Goal: Transaction & Acquisition: Purchase product/service

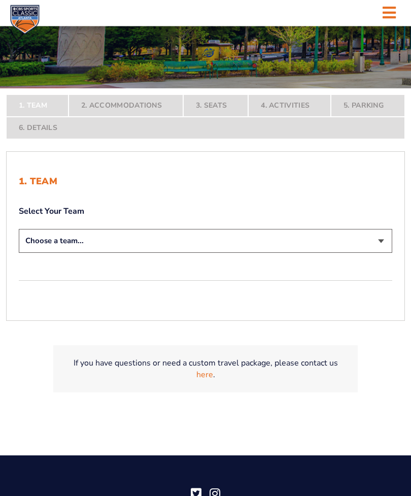
scroll to position [171, 0]
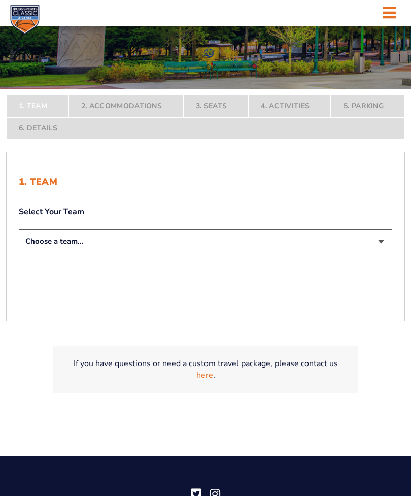
click at [355, 254] on select "Choose a team... [US_STATE] Wildcats [US_STATE] State Buckeyes [US_STATE] Tar H…" at bounding box center [206, 242] width 374 height 24
select select "12956"
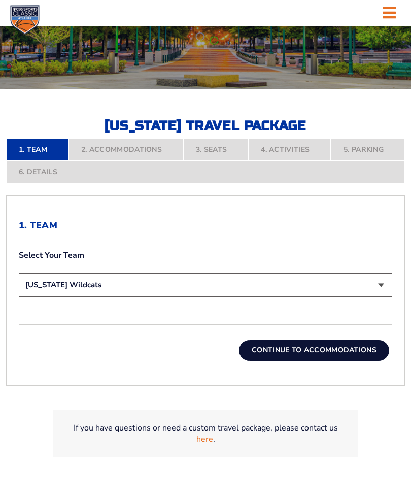
click at [317, 360] on button "Continue To Accommodations" at bounding box center [314, 350] width 150 height 20
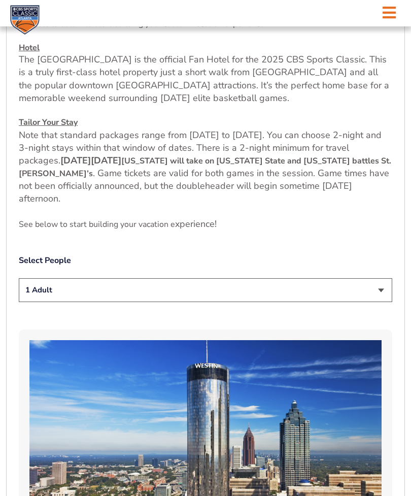
scroll to position [441, 0]
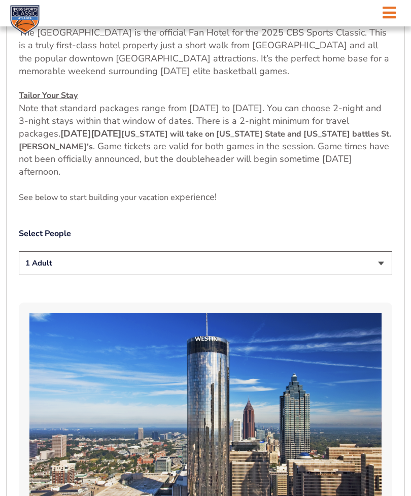
click at [380, 275] on select "1 Adult 2 Adults 3 Adults 4 Adults 2 Adults + 1 Child 2 Adults + 2 Children 2 A…" at bounding box center [206, 263] width 374 height 24
select select "4 Adults"
click at [376, 275] on select "1 Adult 2 Adults 3 Adults 4 Adults 2 Adults + 1 Child 2 Adults + 2 Children 2 A…" at bounding box center [206, 263] width 374 height 24
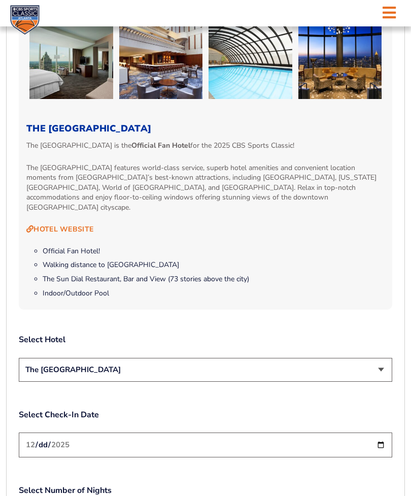
scroll to position [938, 0]
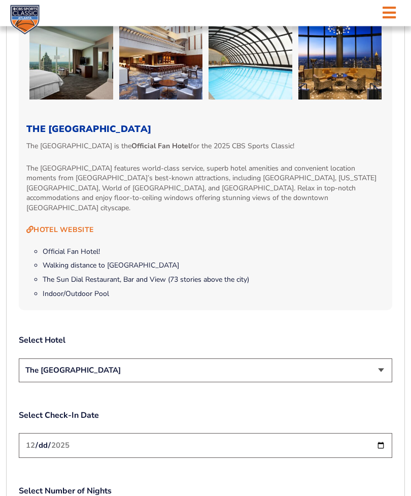
click at [370, 369] on select "The [GEOGRAPHIC_DATA]" at bounding box center [206, 371] width 374 height 24
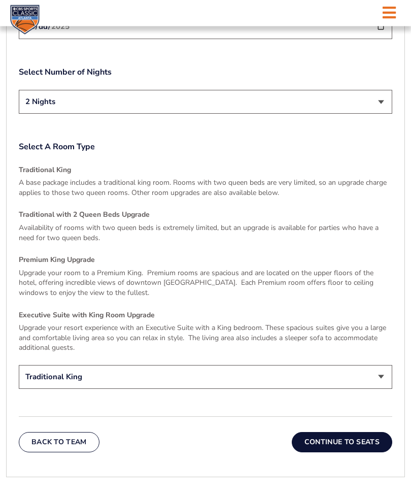
click at [359, 375] on select "Traditional King Traditional with 2 Queen Beds Upgrade (+$45 per night) Premium…" at bounding box center [206, 378] width 374 height 24
select select "Traditional with 2 Queen Beds Upgrade"
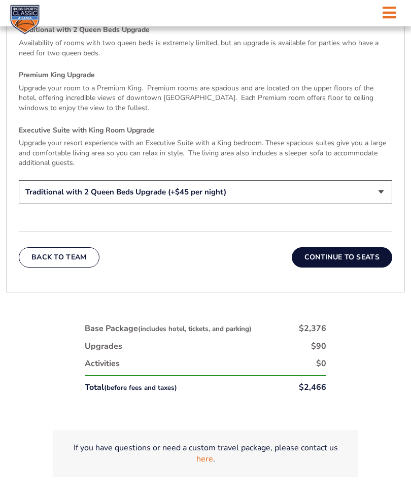
click at [346, 250] on button "Continue To Seats" at bounding box center [342, 258] width 101 height 20
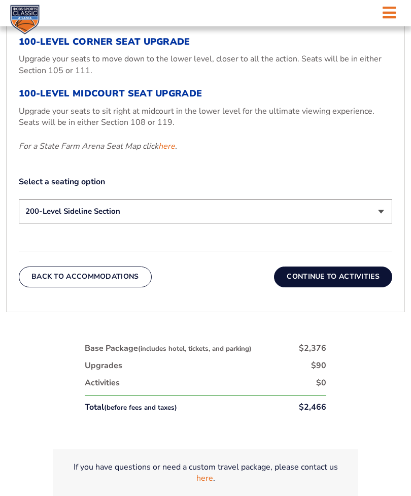
scroll to position [448, 0]
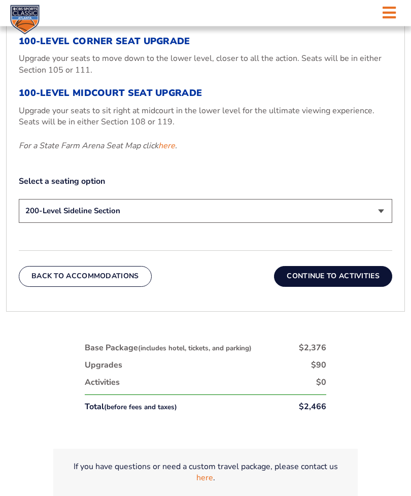
click at [354, 287] on button "Continue To Activities" at bounding box center [333, 277] width 118 height 20
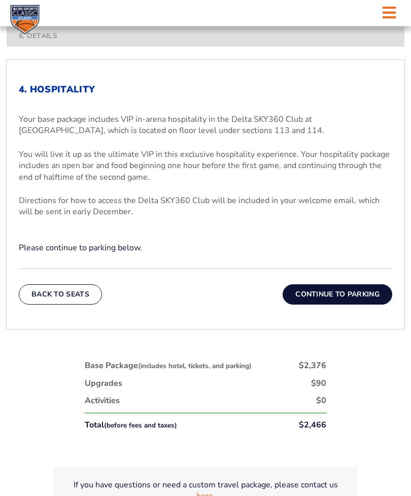
scroll to position [307, 0]
click at [351, 305] on button "Continue To Parking" at bounding box center [338, 294] width 110 height 20
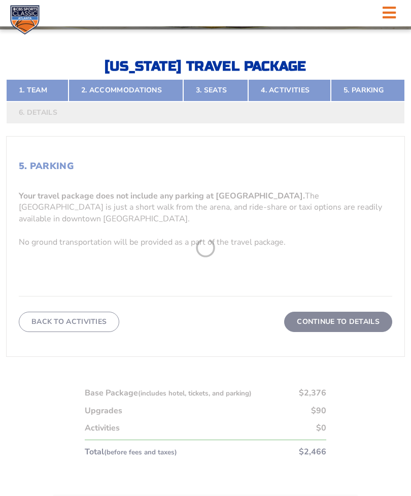
scroll to position [222, 0]
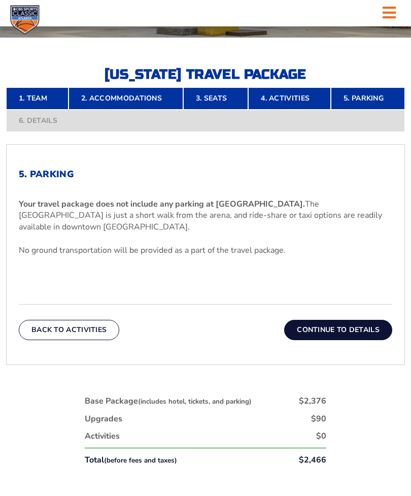
click at [337, 340] on button "Continue To Details" at bounding box center [338, 330] width 108 height 20
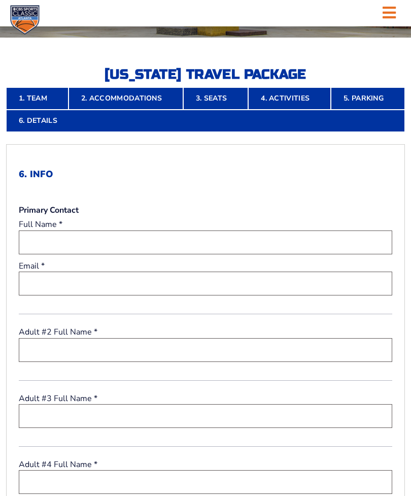
click at [94, 254] on input "text" at bounding box center [206, 242] width 374 height 24
type input "[PERSON_NAME]"
click at [107, 295] on input "email" at bounding box center [206, 284] width 374 height 24
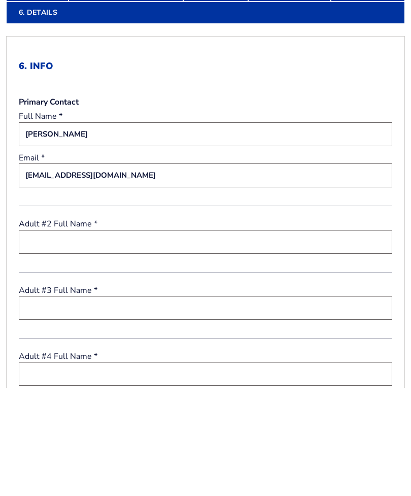
type input "[EMAIL_ADDRESS][DOMAIN_NAME]"
click at [145, 338] on input "text" at bounding box center [206, 350] width 374 height 24
type input "[PERSON_NAME]"
click at [147, 404] on input "text" at bounding box center [206, 416] width 374 height 24
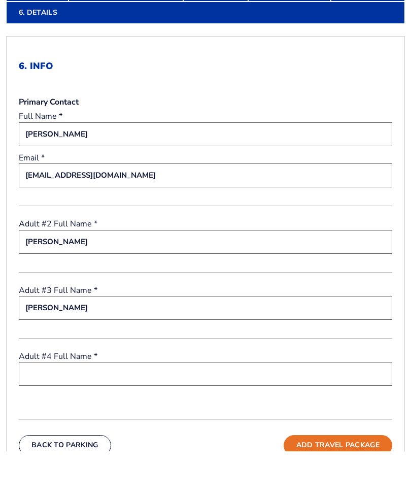
scroll to position [287, 0]
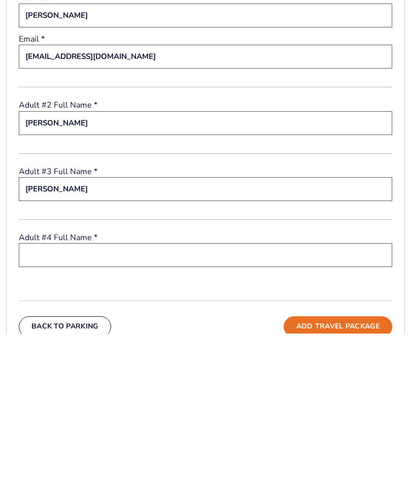
type input "[PERSON_NAME]"
click at [173, 406] on input "text" at bounding box center [206, 418] width 374 height 24
type input "[PERSON_NAME]"
click at [341, 479] on button "Add Travel Package" at bounding box center [338, 489] width 109 height 20
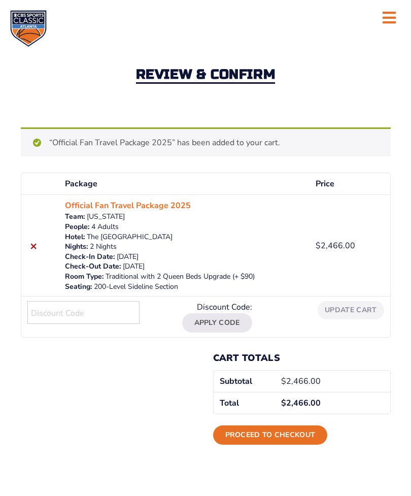
click at [261, 431] on link "Proceed to checkout" at bounding box center [270, 434] width 115 height 19
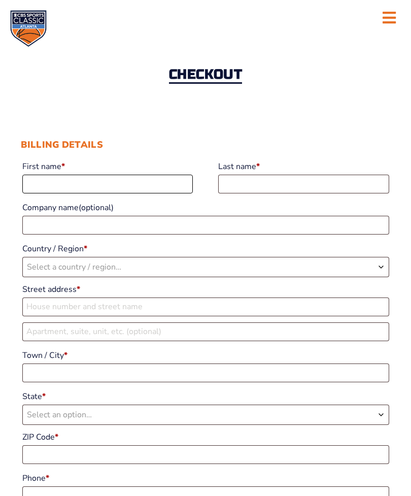
click at [80, 180] on input "First name *" at bounding box center [107, 184] width 171 height 19
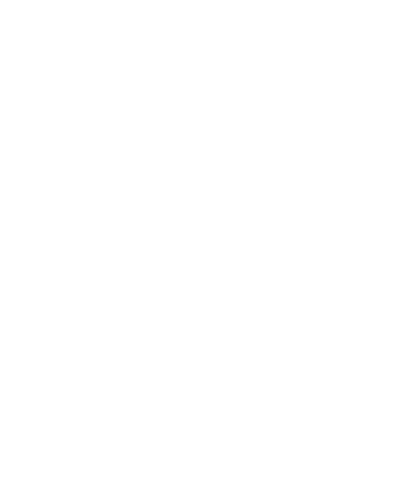
scroll to position [37, 0]
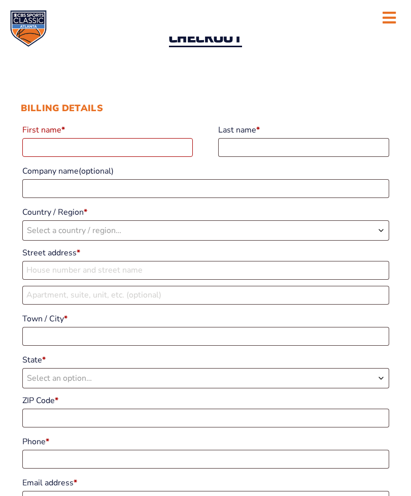
click at [137, 154] on input "First name *" at bounding box center [107, 147] width 171 height 19
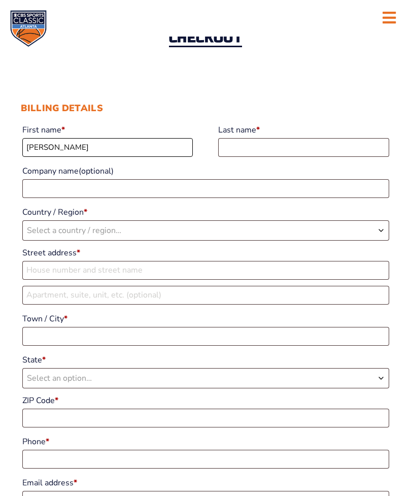
type input "Leah"
click at [256, 149] on input "Last name *" at bounding box center [303, 147] width 171 height 19
type input "Addis"
click at [144, 240] on span "Select a country / region…" at bounding box center [206, 230] width 366 height 19
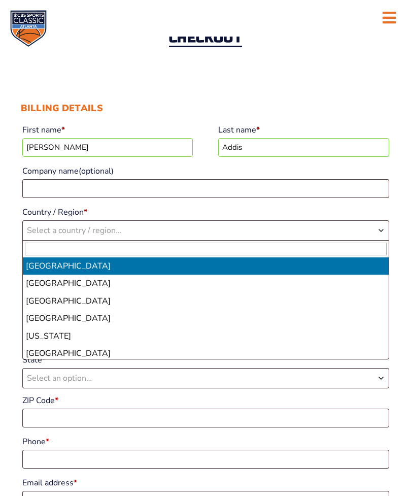
click at [118, 233] on span "Select a country / region…" at bounding box center [74, 230] width 94 height 11
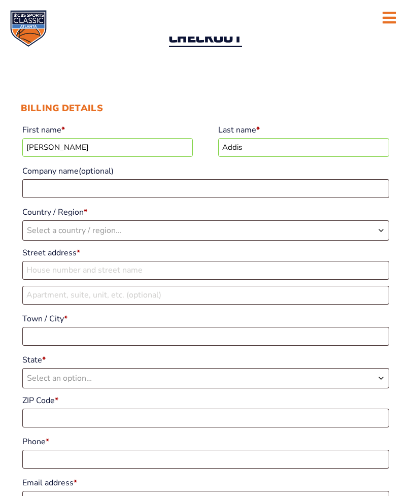
click at [126, 231] on span "Select a country / region…" at bounding box center [206, 230] width 366 height 19
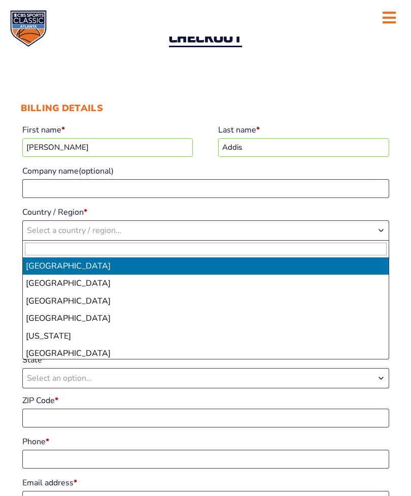
click at [88, 252] on input "text" at bounding box center [206, 249] width 362 height 13
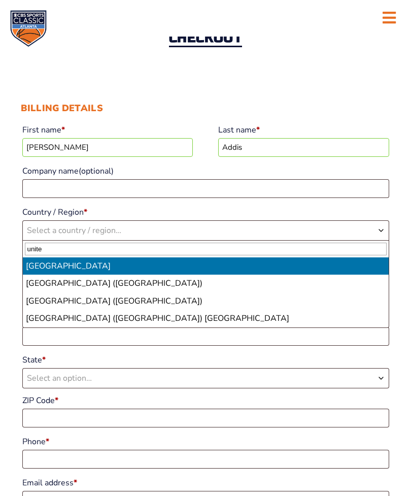
type input "united"
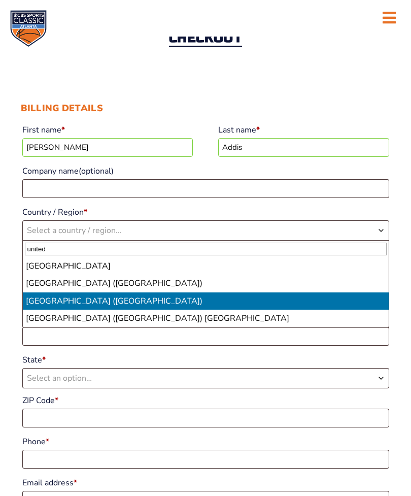
select select "US"
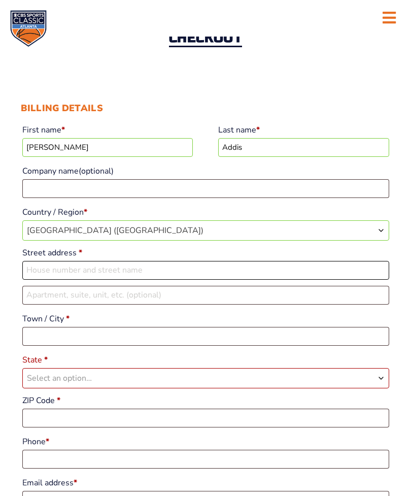
click at [102, 278] on input "Street address *" at bounding box center [205, 270] width 367 height 19
type input "[STREET_ADDRESS]"
click at [86, 343] on input "Town / City *" at bounding box center [205, 336] width 367 height 19
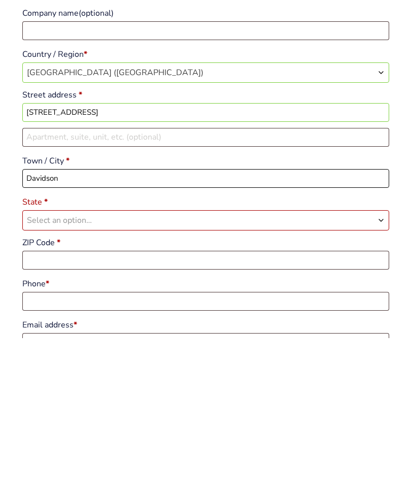
type input "Davidson"
click at [94, 369] on span "Select an option…" at bounding box center [206, 378] width 366 height 19
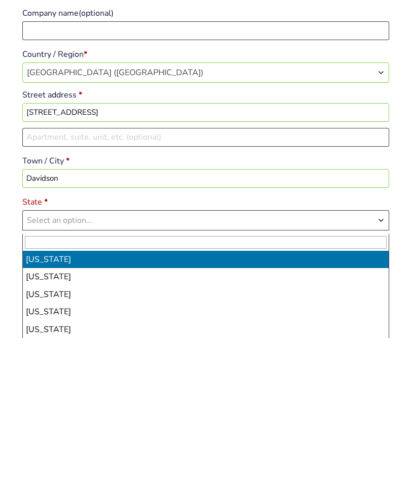
scroll to position [194, 0]
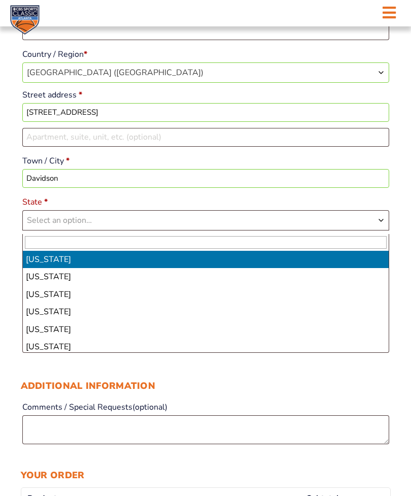
click at [102, 238] on input "text" at bounding box center [206, 242] width 362 height 13
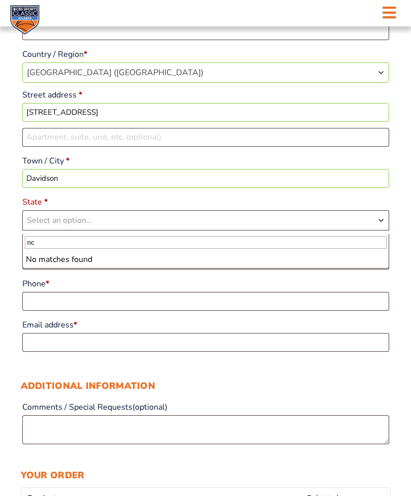
type input "n"
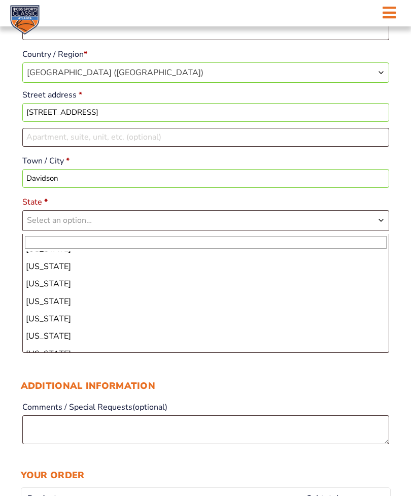
scroll to position [518, 0]
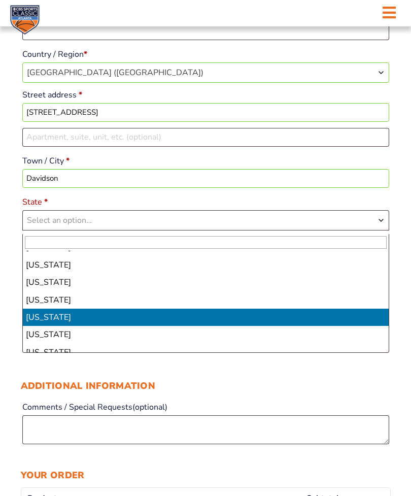
select select "NC"
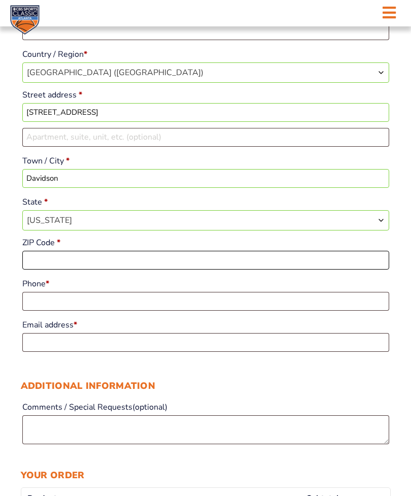
click at [83, 267] on input "ZIP Code *" at bounding box center [205, 260] width 367 height 19
type input "28036"
click at [134, 308] on input "Phone *" at bounding box center [205, 301] width 367 height 19
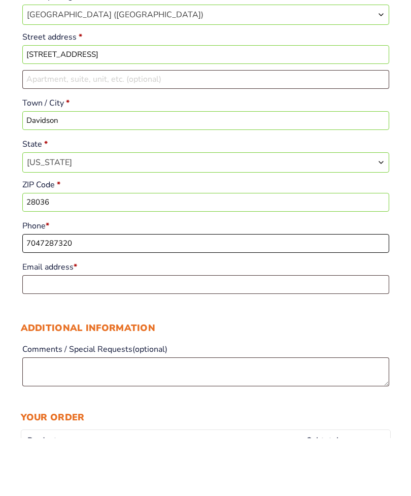
type input "7047287320"
click at [208, 333] on input "Email address *" at bounding box center [205, 342] width 367 height 19
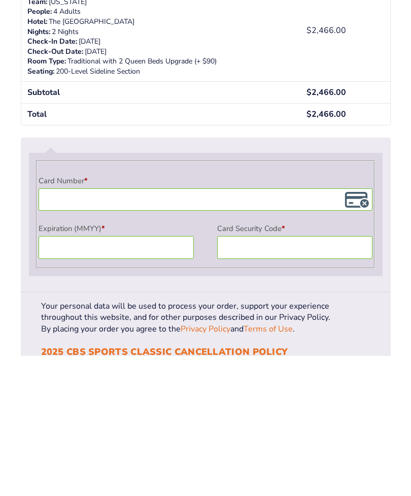
scroll to position [584, 0]
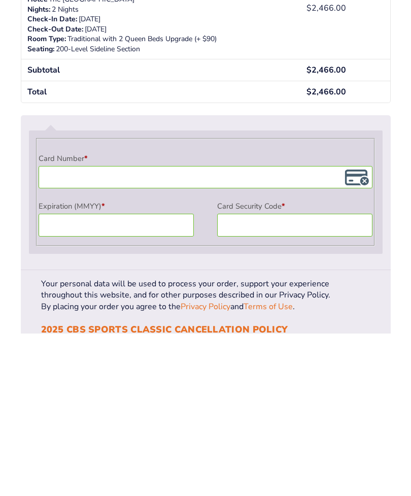
type input "[EMAIL_ADDRESS][DOMAIN_NAME]"
click at [109, 328] on div "Payment Info" at bounding box center [206, 339] width 334 height 22
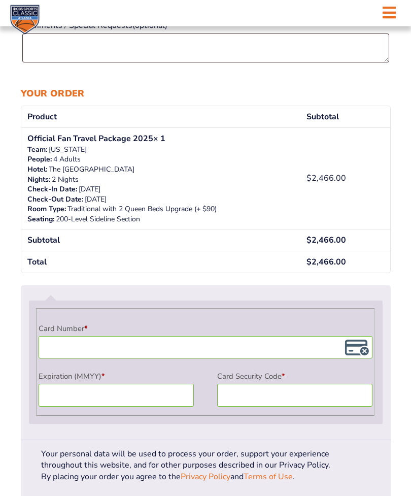
scroll to position [587, 0]
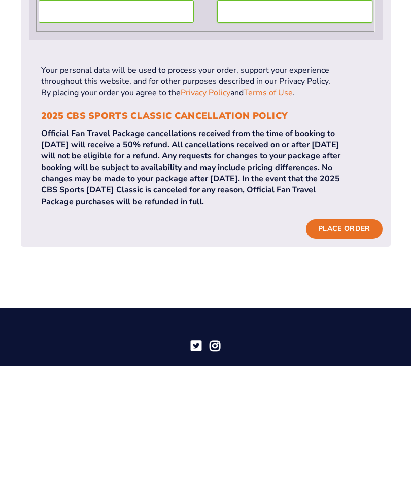
click at [350, 349] on button "Place order" at bounding box center [344, 358] width 76 height 19
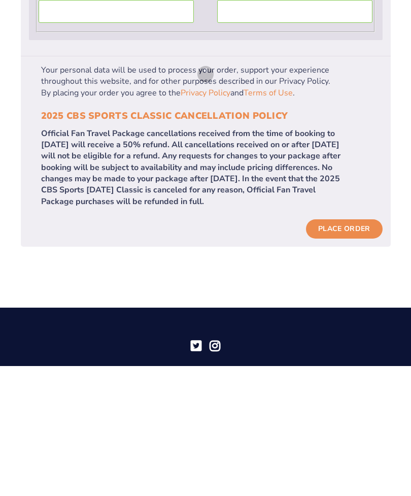
scroll to position [892, 0]
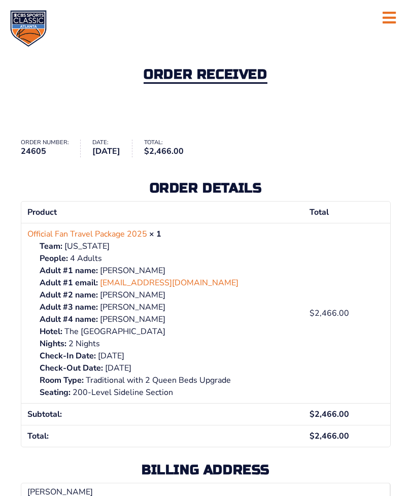
click at [390, 20] on icon at bounding box center [389, 17] width 13 height 15
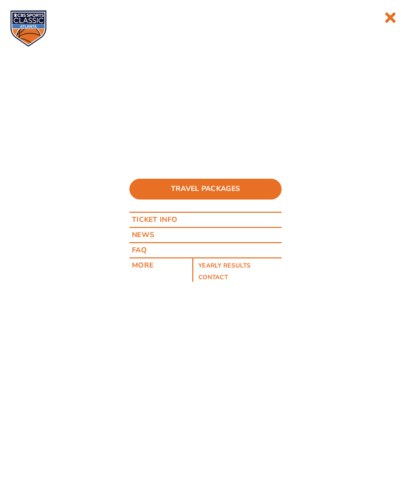
click at [162, 225] on link "Ticket Info" at bounding box center [159, 220] width 61 height 14
